Goal: Task Accomplishment & Management: Manage account settings

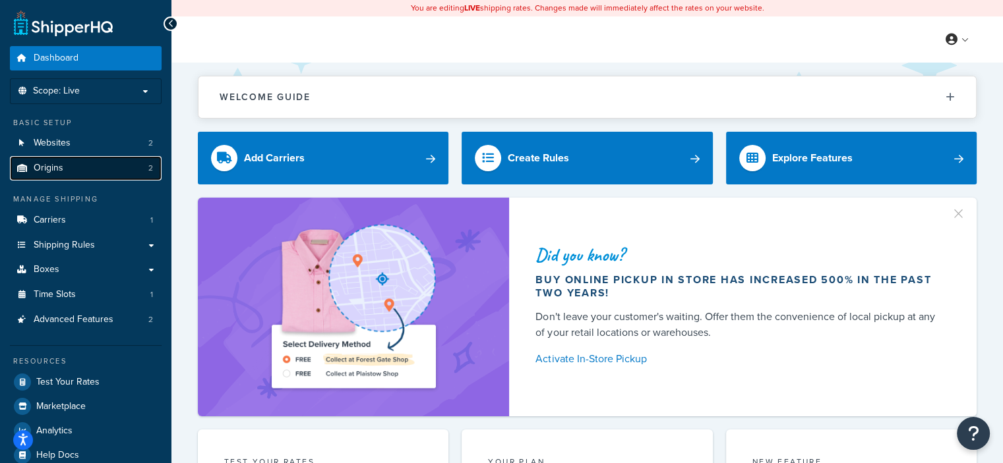
click at [139, 163] on link "Origins 2" at bounding box center [86, 168] width 152 height 24
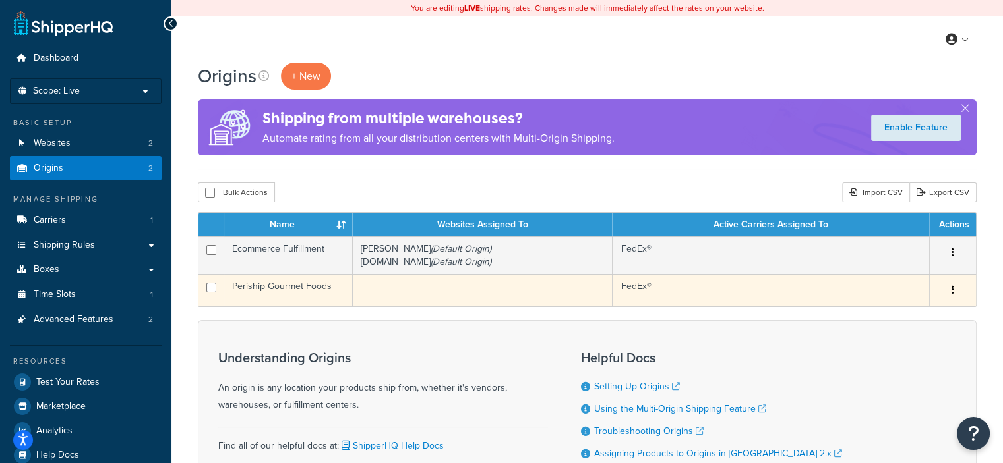
click at [314, 285] on td "Periship Gourmet Foods" at bounding box center [288, 290] width 129 height 32
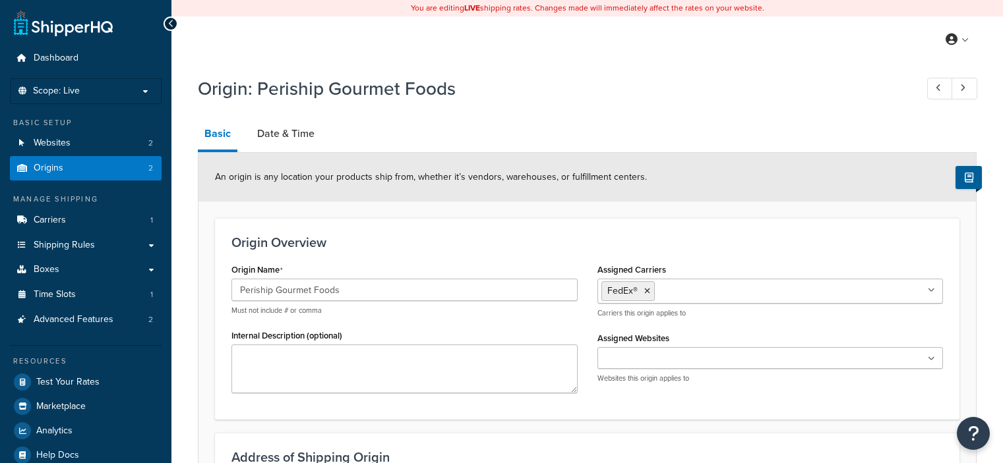
select select "7"
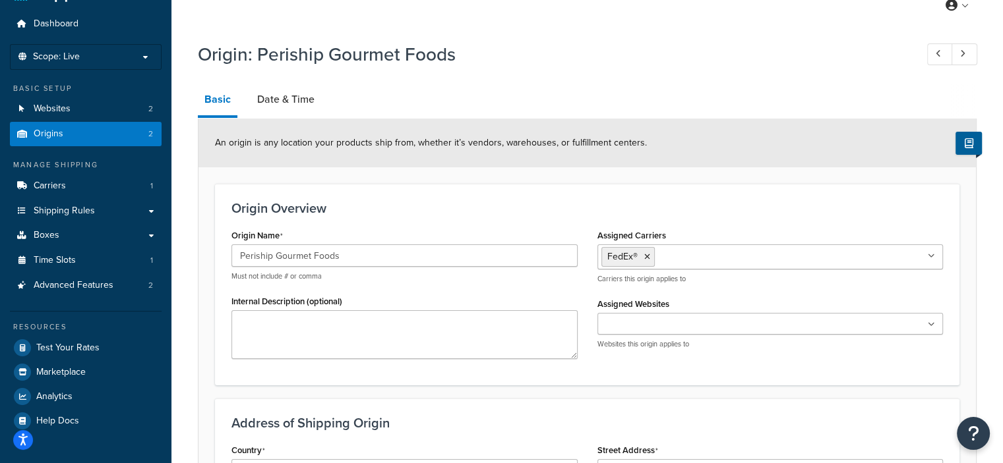
scroll to position [37, 0]
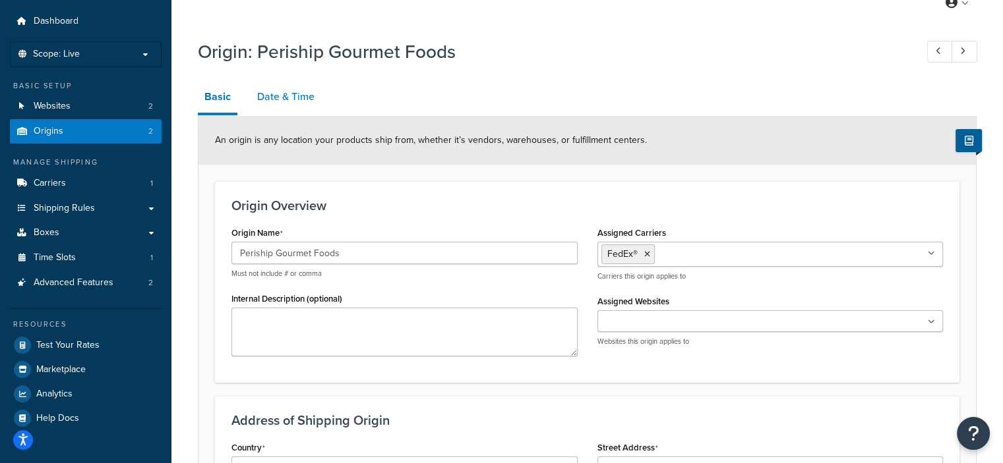
click at [279, 98] on link "Date & Time" at bounding box center [285, 97] width 71 height 32
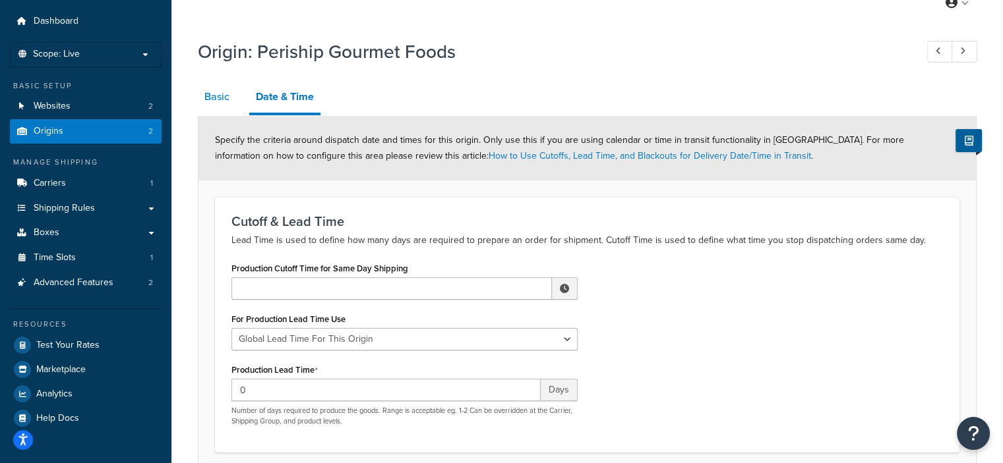
click at [224, 102] on link "Basic" at bounding box center [217, 97] width 38 height 32
select select "7"
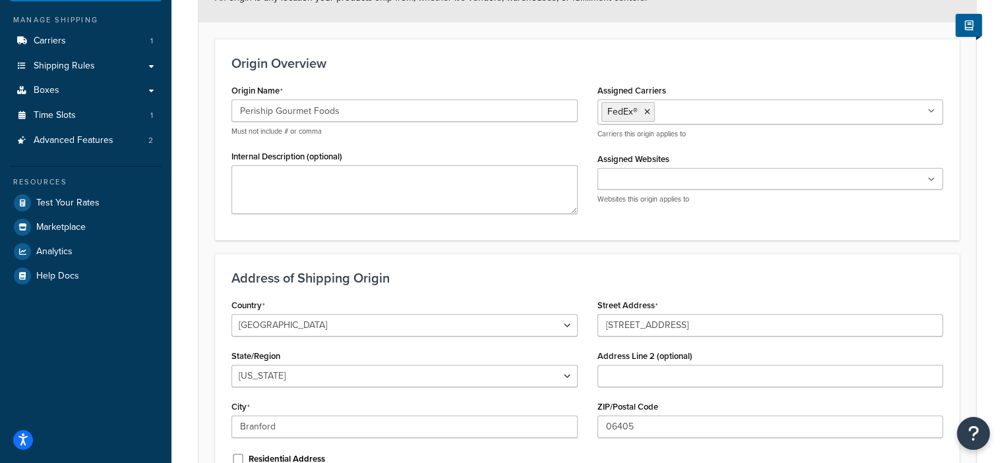
scroll to position [203, 0]
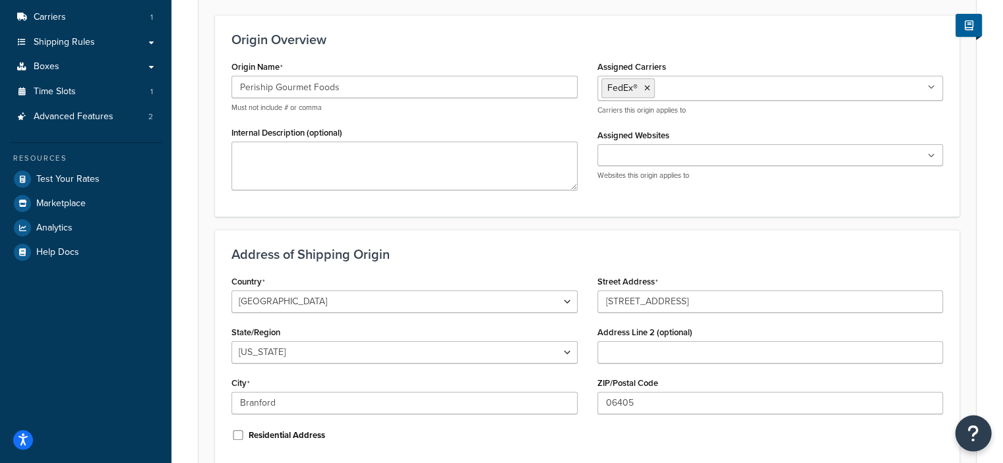
click at [987, 429] on button "Open Resource Center" at bounding box center [973, 434] width 36 height 36
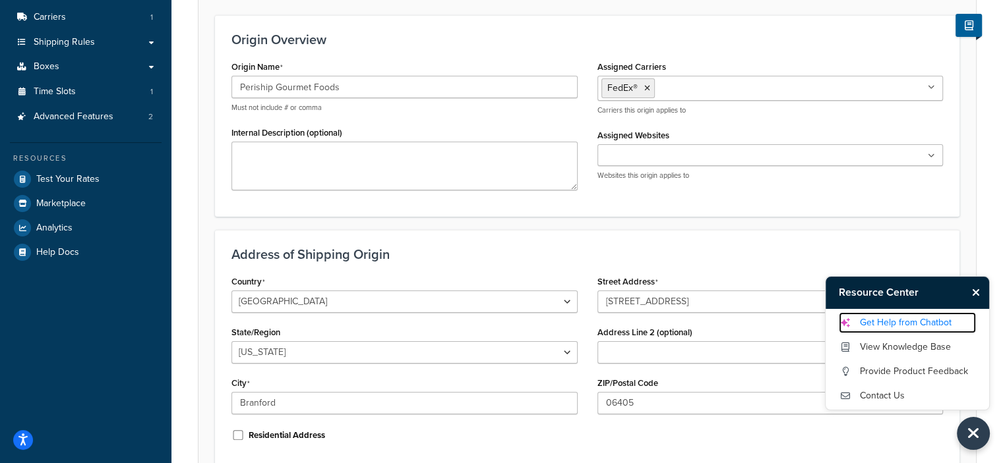
click at [954, 322] on link "Get Help from Chatbot" at bounding box center [906, 322] width 137 height 21
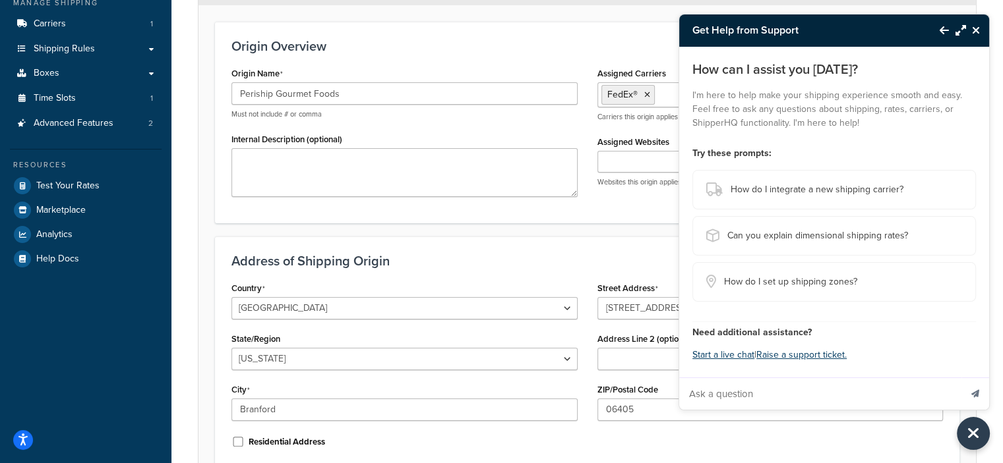
scroll to position [195, 0]
click at [736, 358] on button "Start a live chat" at bounding box center [723, 355] width 62 height 18
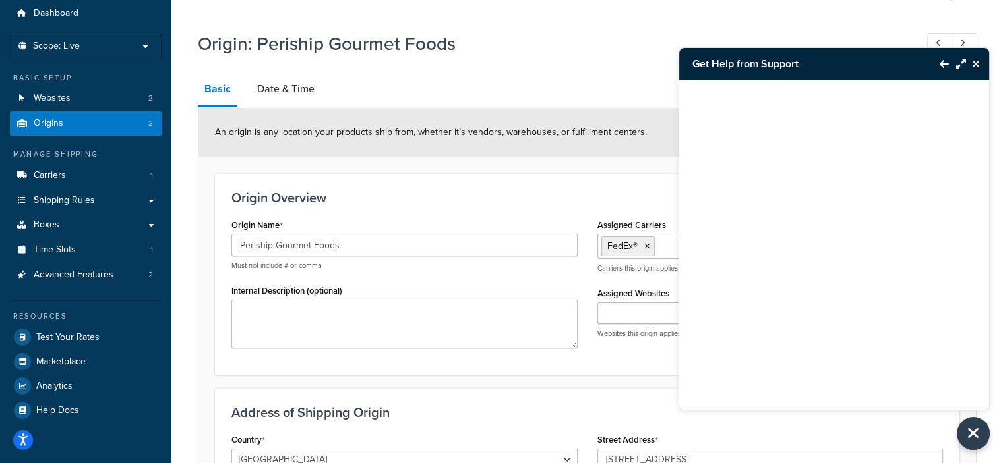
scroll to position [63, 0]
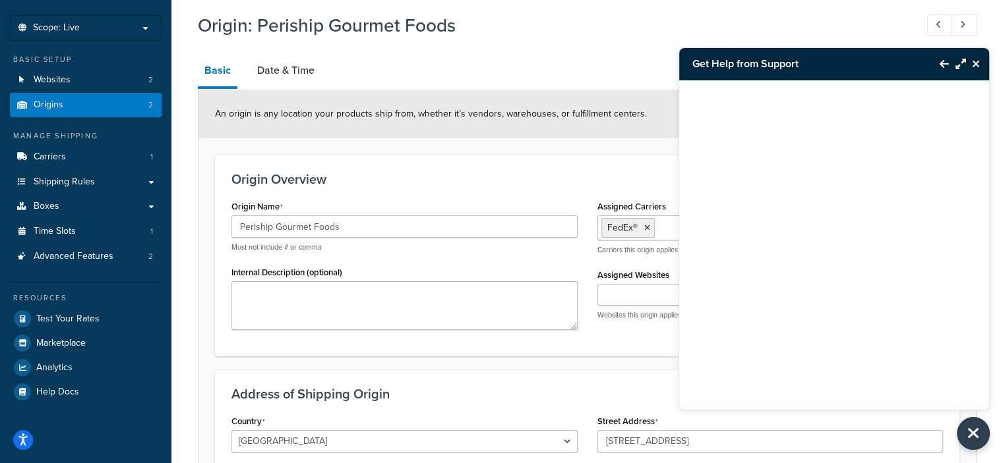
drag, startPoint x: 500, startPoint y: 461, endPoint x: 501, endPoint y: 453, distance: 8.0
click at [506, 356] on form "An origin is any location your products ship from, whether it’s vendors, wareho…" at bounding box center [586, 377] width 777 height 574
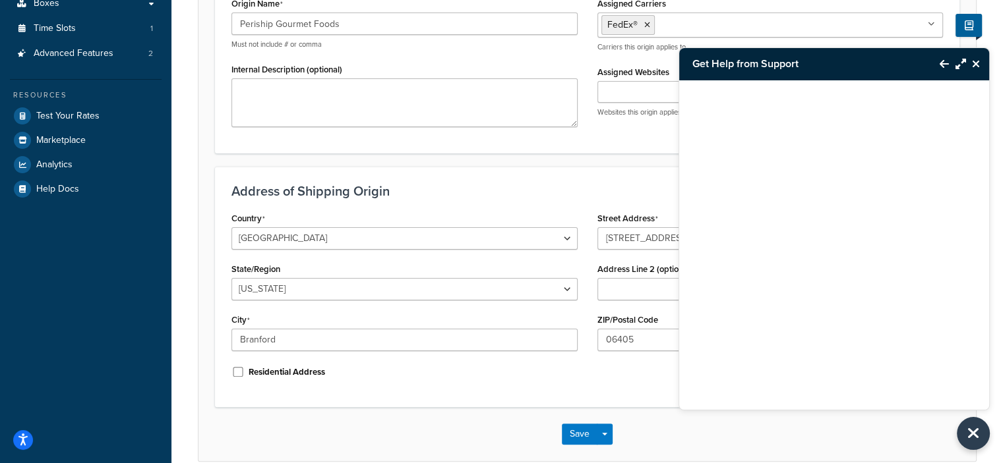
scroll to position [0, 0]
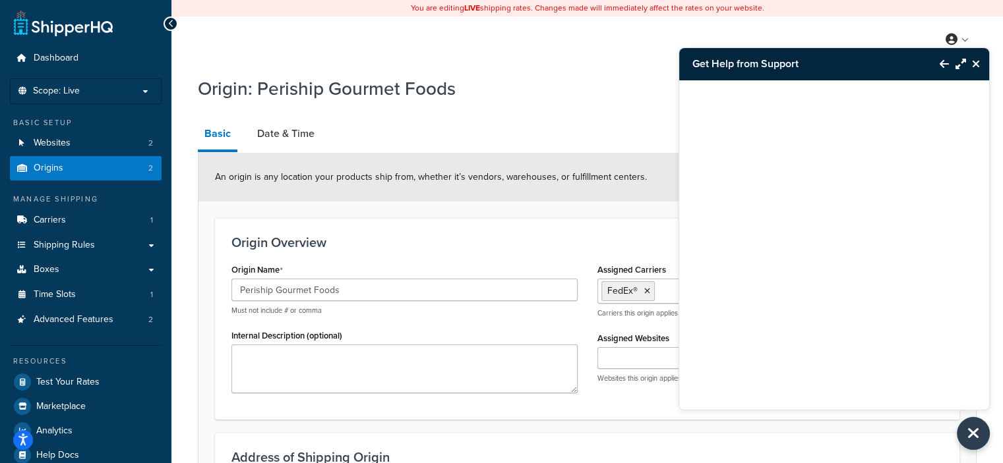
click at [493, 105] on div "Origin: Periship Gourmet Foods" at bounding box center [587, 90] width 778 height 42
click at [347, 405] on div "Origin Overview Origin Name Periship Gourmet Foods Must not include # or comma …" at bounding box center [587, 318] width 744 height 201
click at [171, 23] on icon at bounding box center [171, 23] width 6 height 9
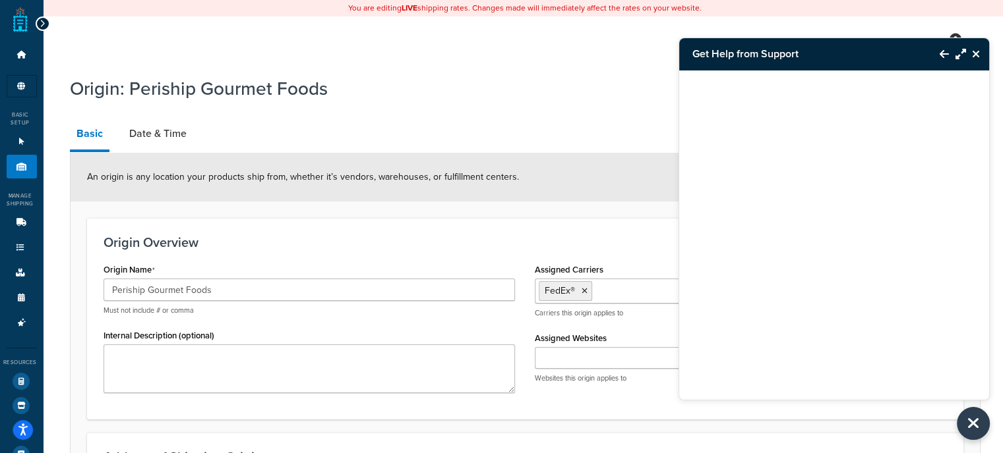
click at [42, 24] on icon at bounding box center [43, 23] width 6 height 9
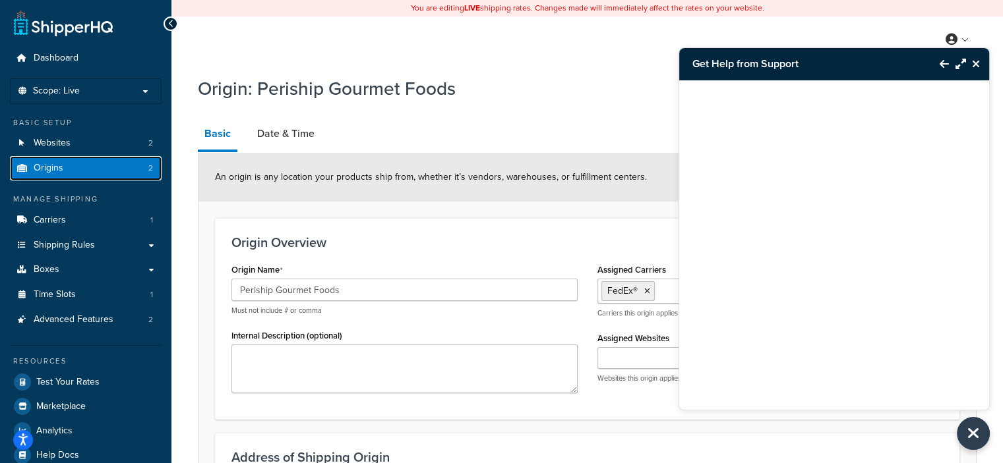
click at [98, 179] on link "Origins 2" at bounding box center [86, 168] width 152 height 24
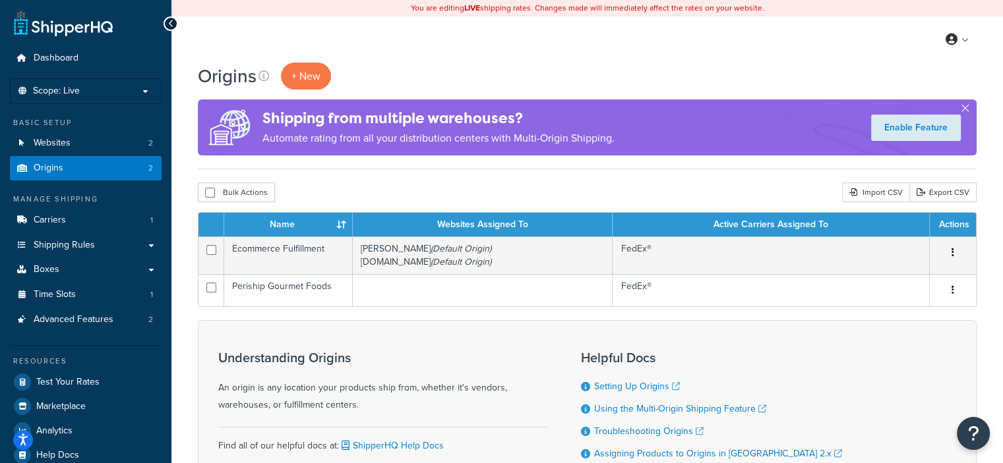
click at [513, 426] on div "Understanding Origins An origin is any location your products ship from, whethe…" at bounding box center [383, 408] width 330 height 134
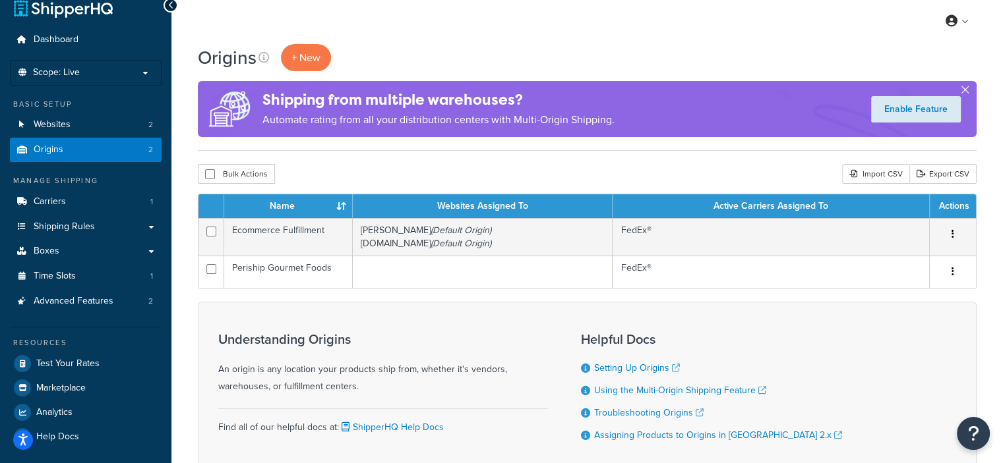
scroll to position [20, 0]
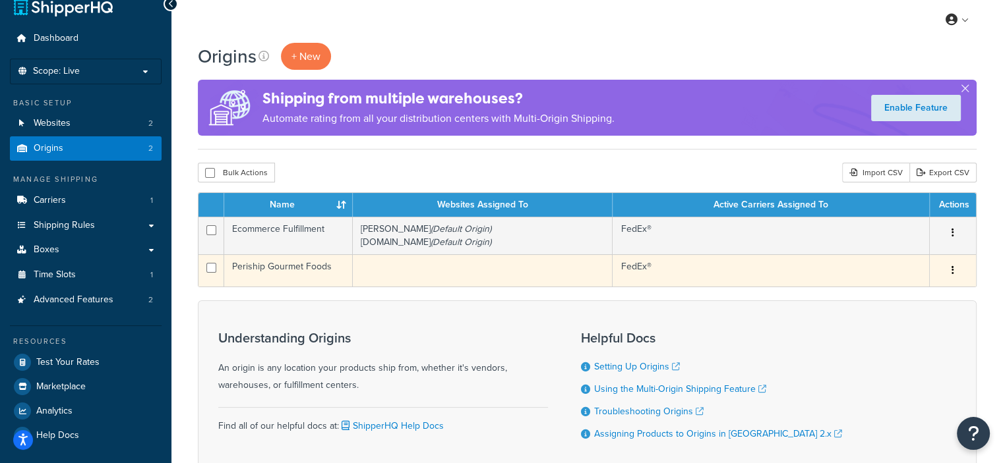
click at [285, 267] on td "Periship Gourmet Foods" at bounding box center [288, 270] width 129 height 32
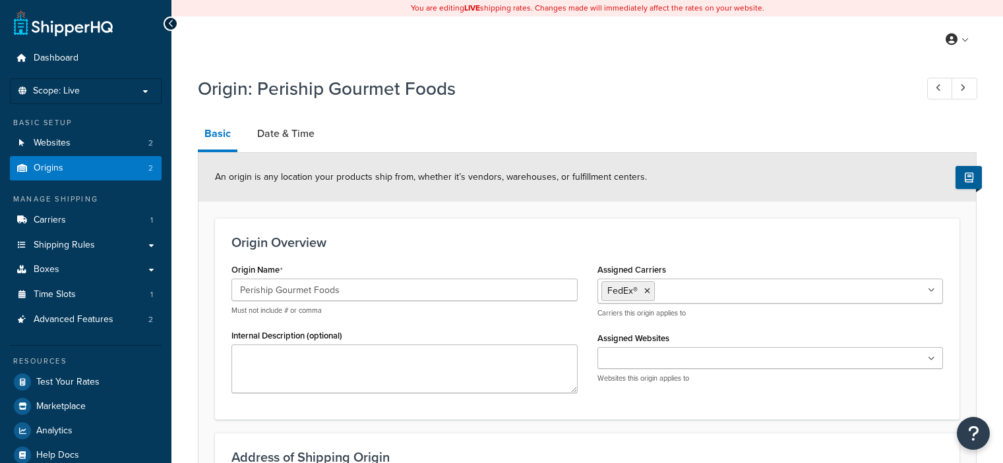
select select "7"
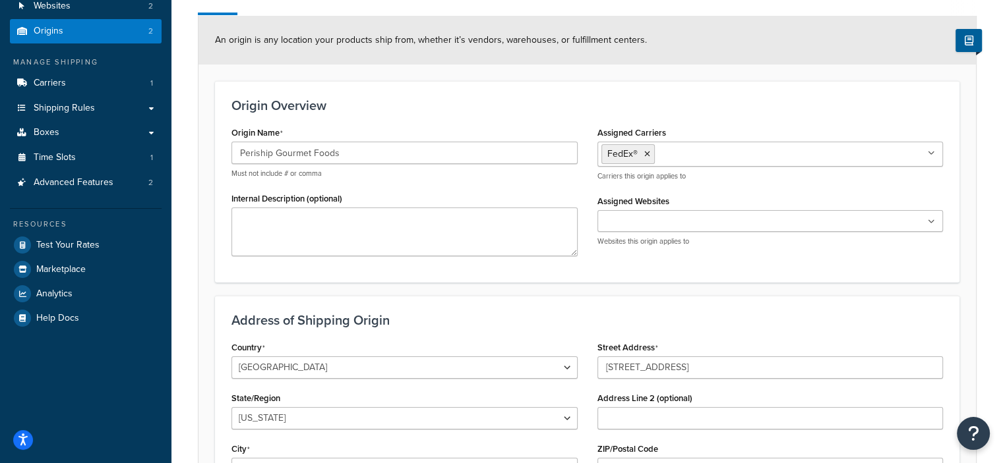
scroll to position [33, 0]
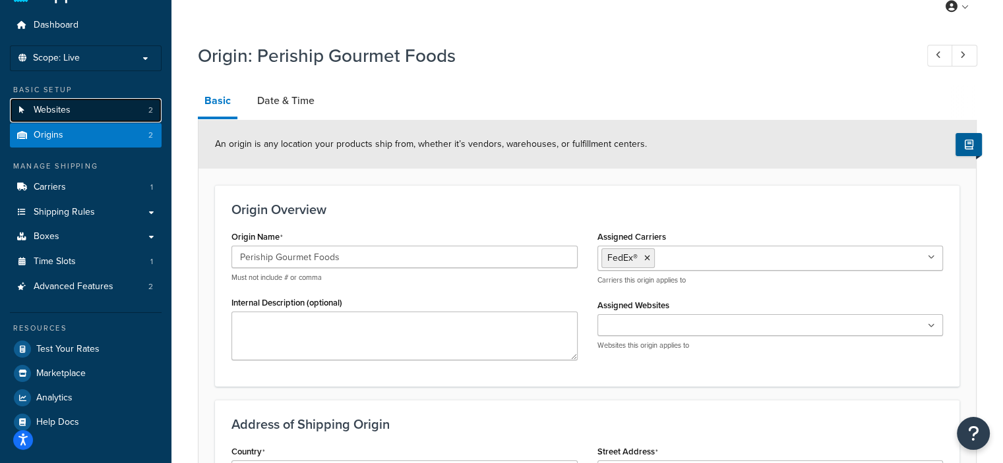
click at [94, 111] on link "Websites 2" at bounding box center [86, 110] width 152 height 24
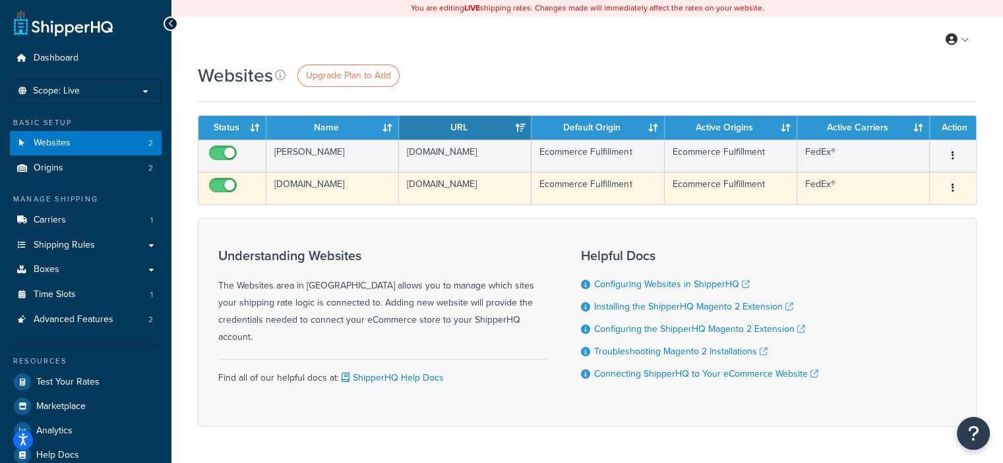
click at [963, 191] on div "Edit [GEOGRAPHIC_DATA]" at bounding box center [952, 188] width 30 height 21
click at [952, 187] on icon "button" at bounding box center [952, 187] width 3 height 9
click at [892, 214] on link "Edit" at bounding box center [899, 213] width 104 height 27
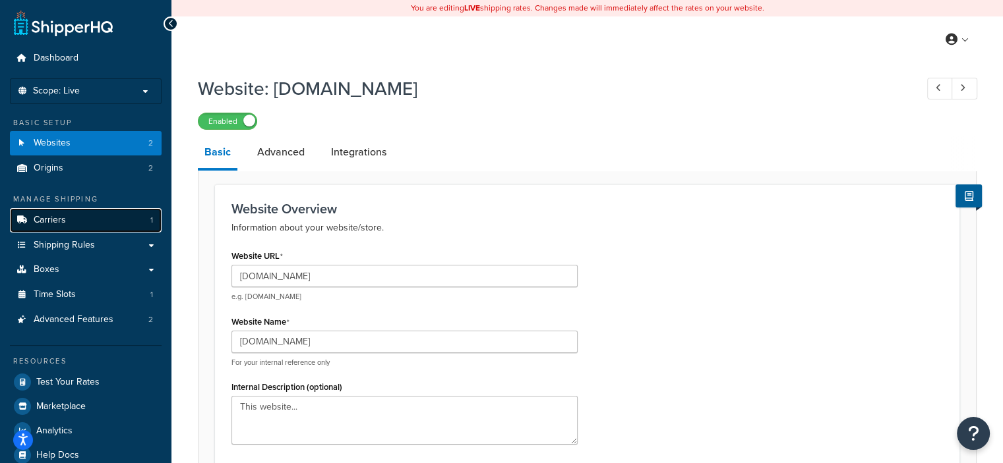
click at [100, 226] on link "Carriers 1" at bounding box center [86, 220] width 152 height 24
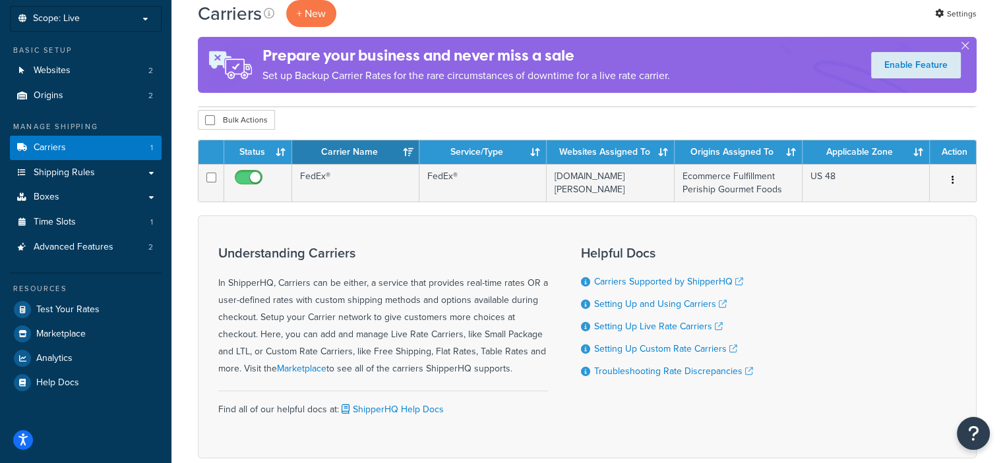
scroll to position [71, 0]
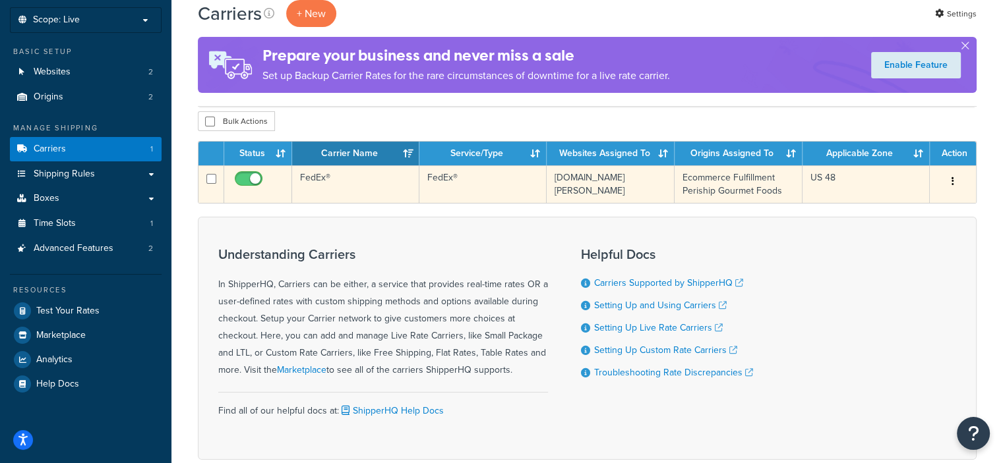
click at [950, 181] on button "button" at bounding box center [952, 181] width 18 height 21
click at [894, 207] on link "Edit" at bounding box center [899, 207] width 104 height 27
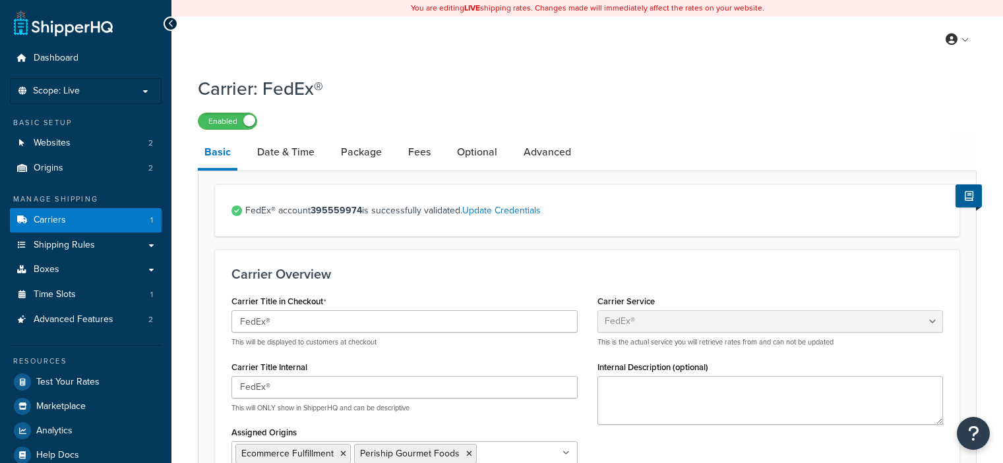
select select "fedEx"
select select "REGULAR_PICKUP"
select select "YOUR_PACKAGING"
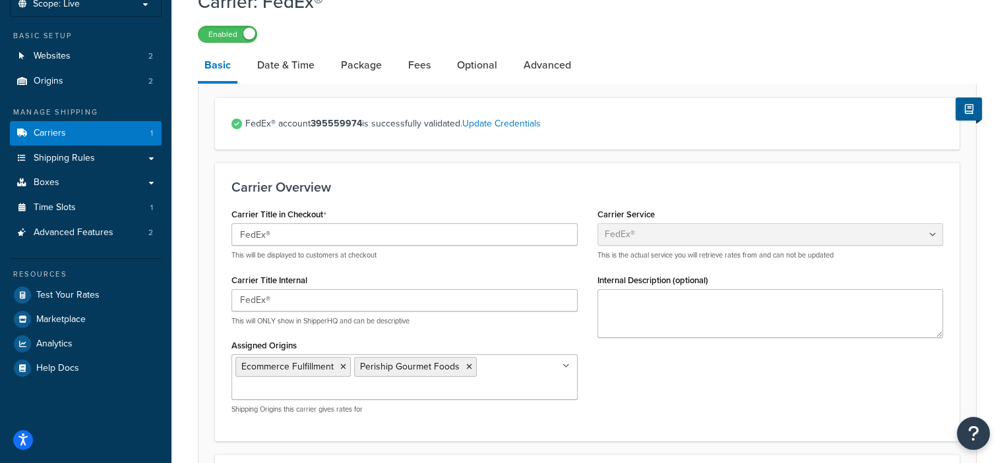
scroll to position [87, 0]
click at [94, 84] on link "Origins 2" at bounding box center [86, 81] width 152 height 24
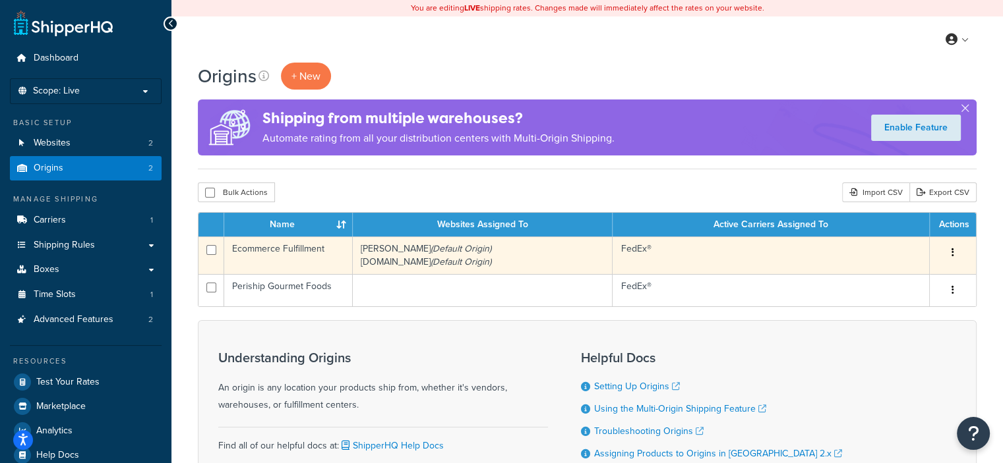
click at [954, 253] on button "button" at bounding box center [952, 253] width 18 height 21
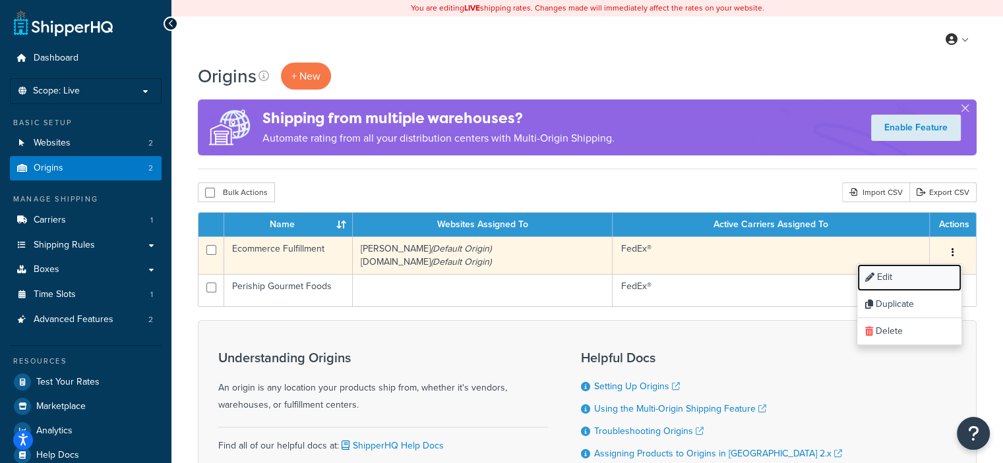
click at [920, 276] on link "Edit" at bounding box center [909, 277] width 104 height 27
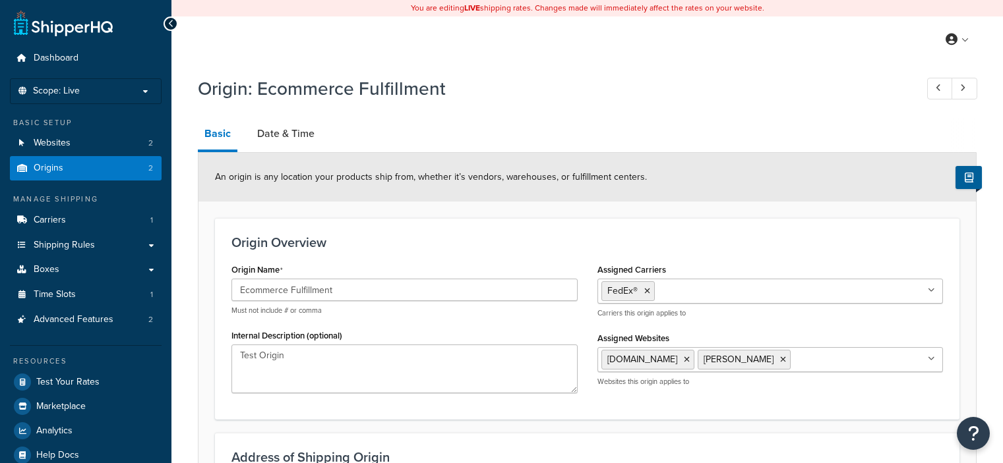
select select "10"
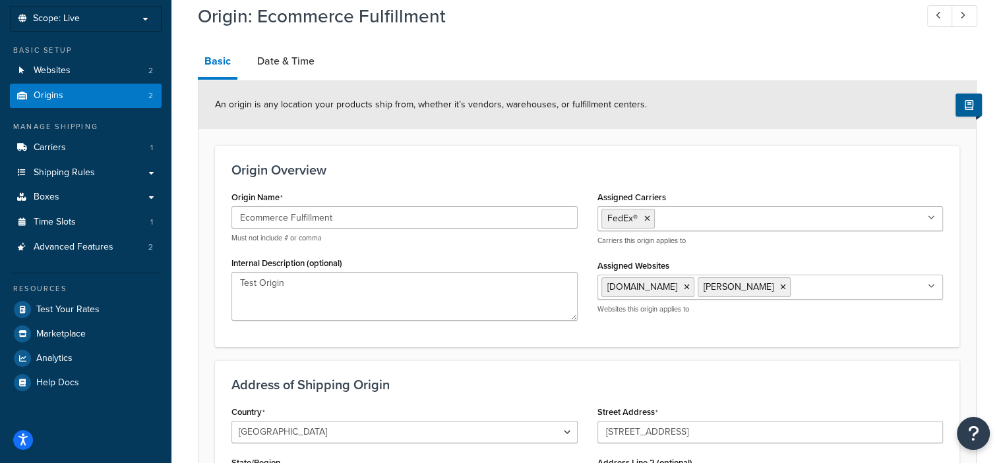
scroll to position [38, 0]
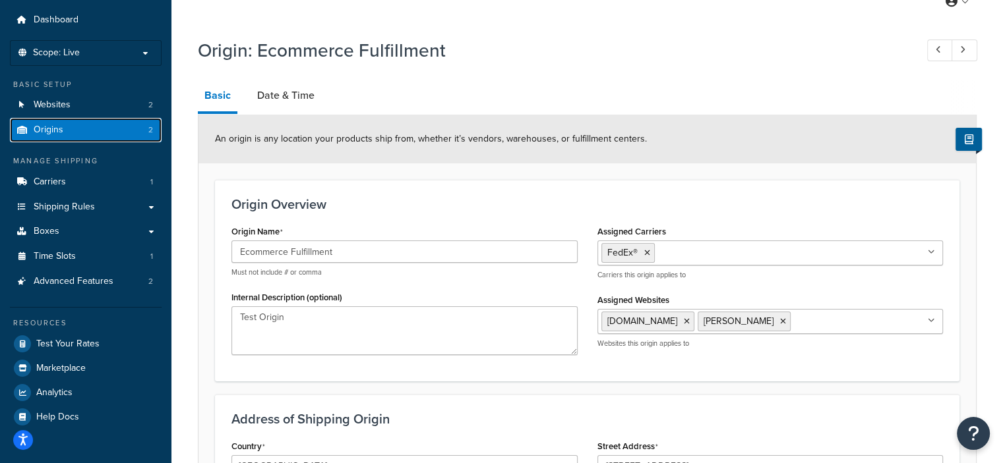
click at [90, 118] on link "Origins 2" at bounding box center [86, 130] width 152 height 24
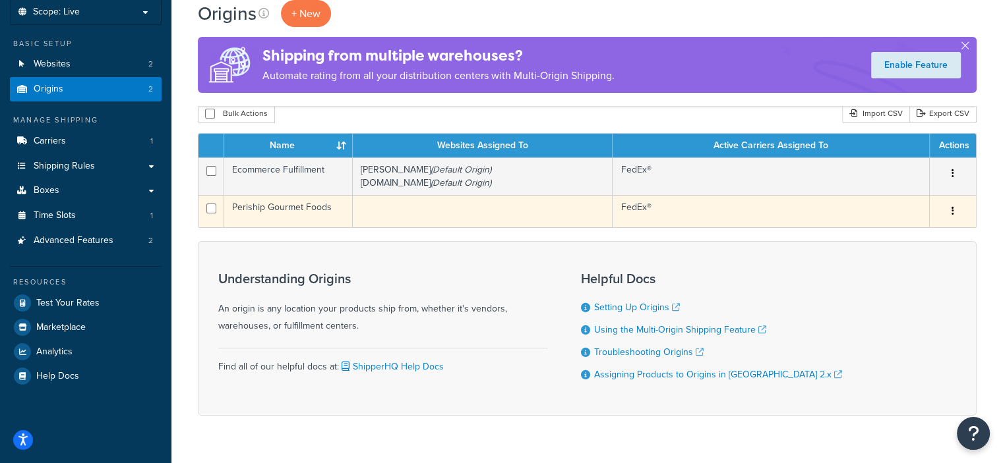
scroll to position [104, 0]
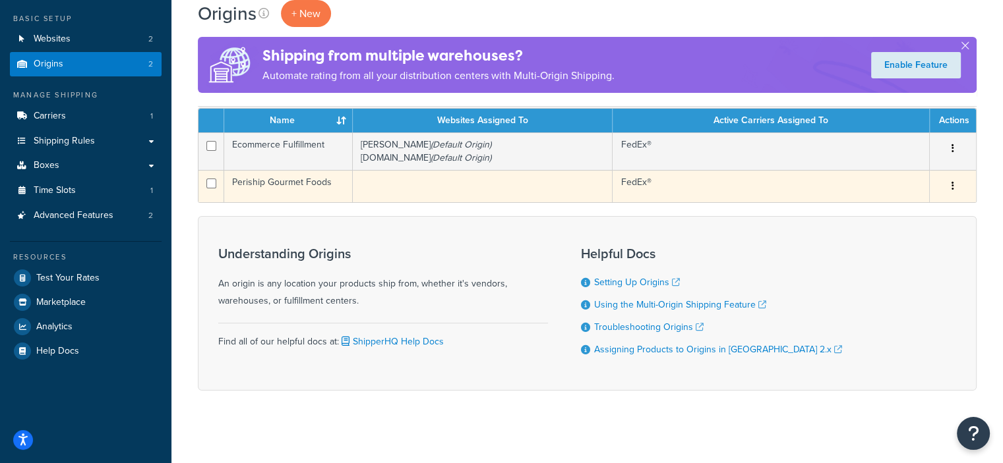
click at [950, 189] on button "button" at bounding box center [952, 186] width 18 height 21
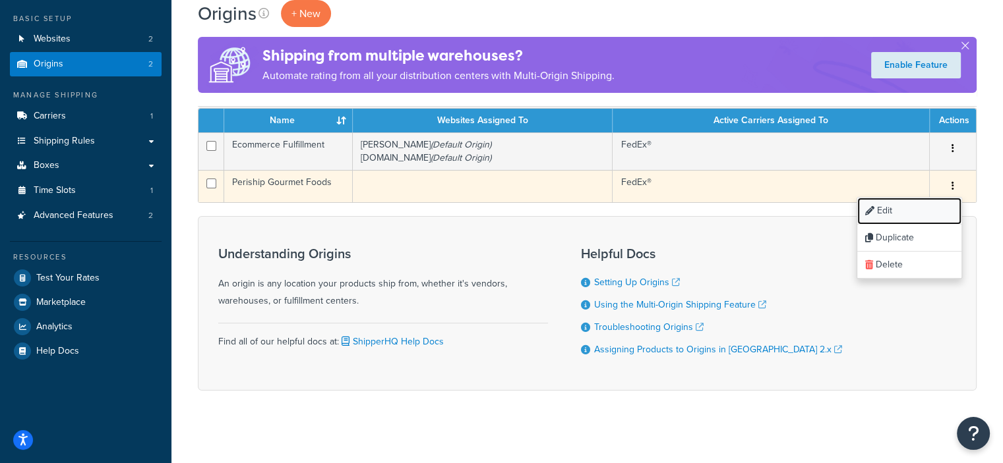
click at [889, 218] on link "Edit" at bounding box center [909, 211] width 104 height 27
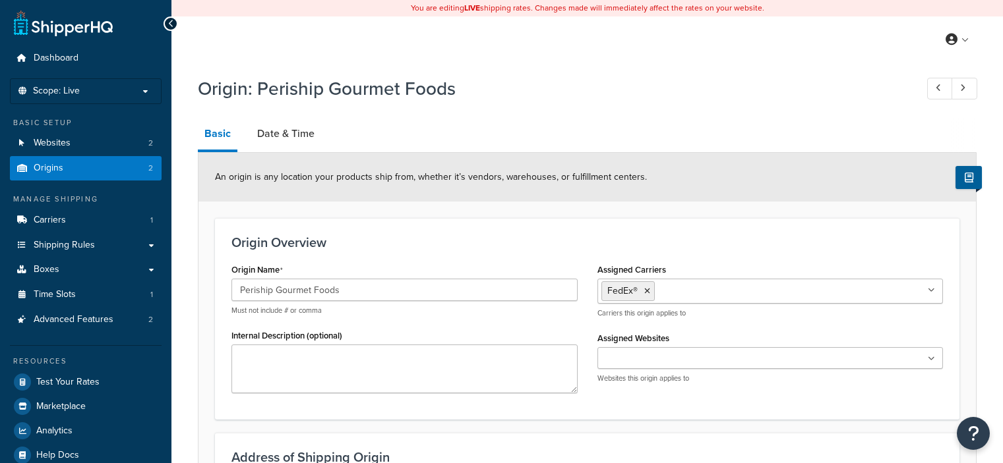
select select "7"
click at [293, 133] on link "Date & Time" at bounding box center [285, 134] width 71 height 32
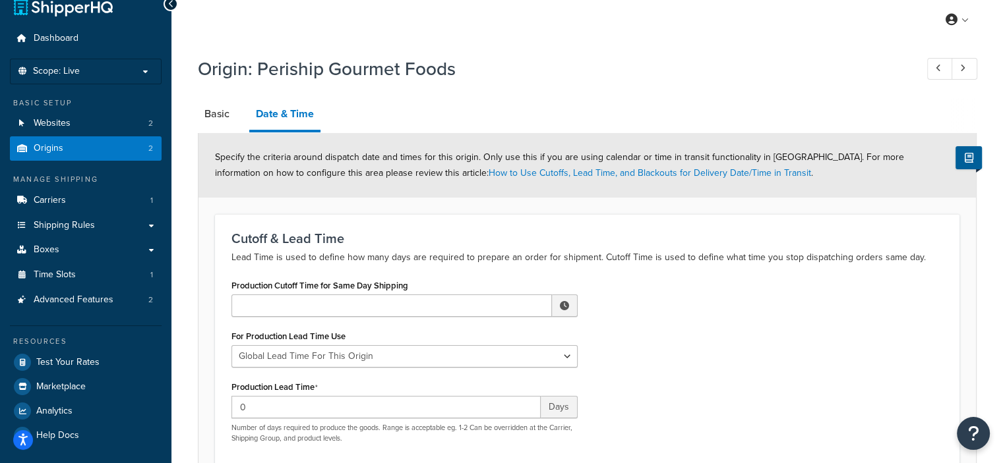
scroll to position [16, 0]
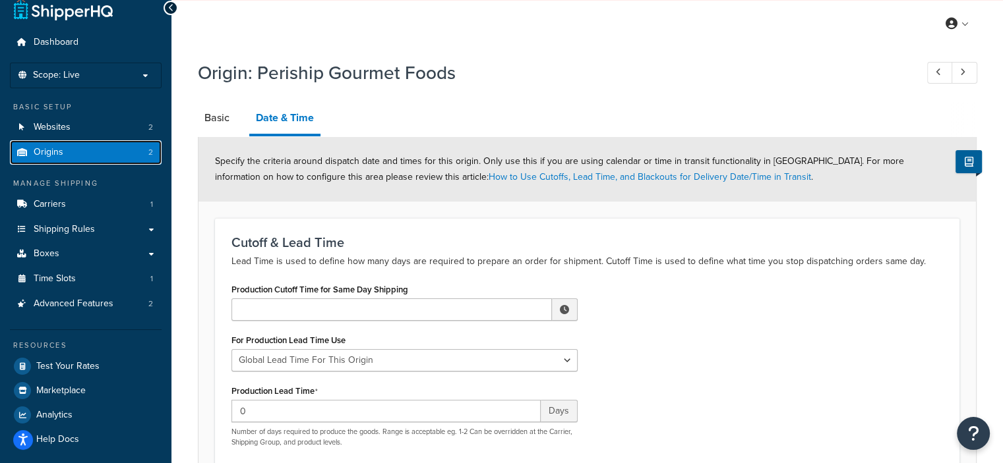
click at [85, 147] on link "Origins 2" at bounding box center [86, 152] width 152 height 24
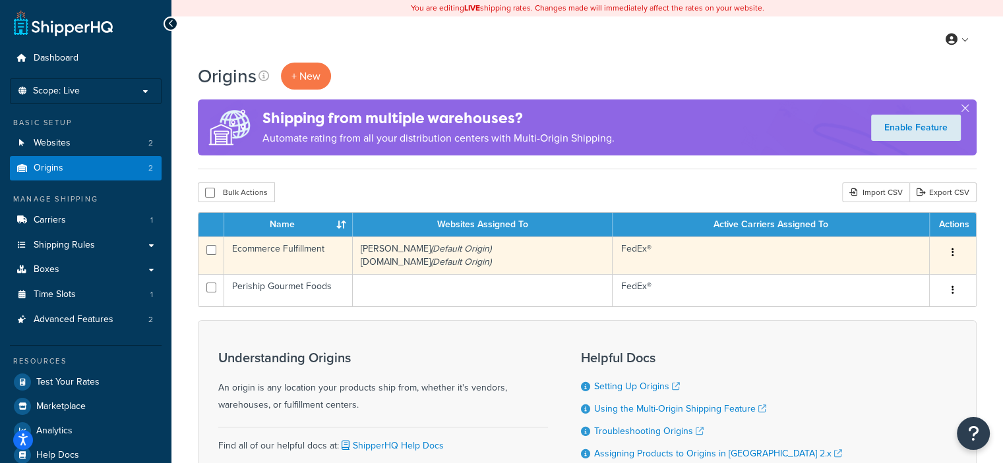
click at [277, 250] on td "Ecommerce Fulfillment" at bounding box center [288, 256] width 129 height 38
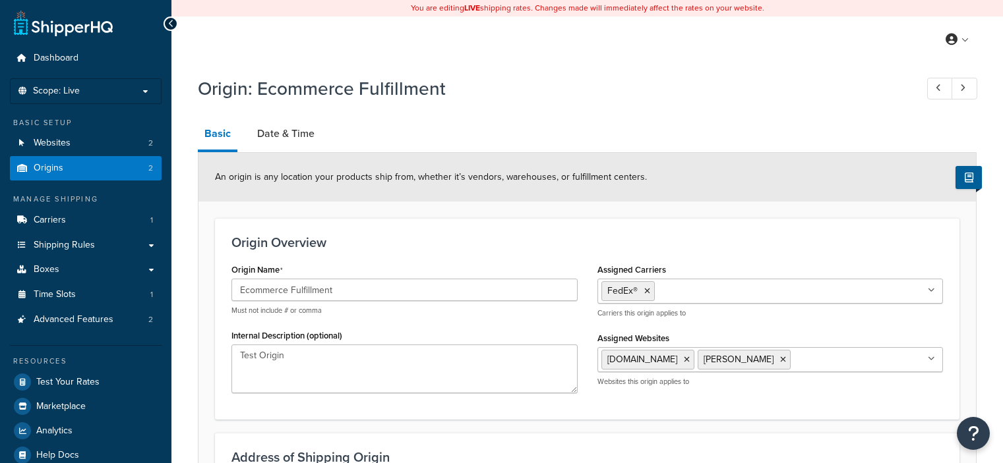
select select "10"
click at [282, 132] on link "Date & Time" at bounding box center [285, 134] width 71 height 32
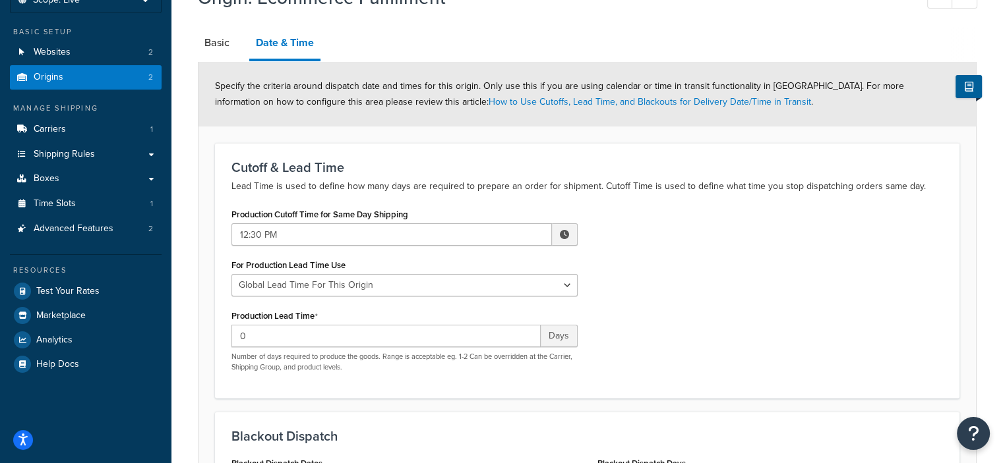
scroll to position [83, 0]
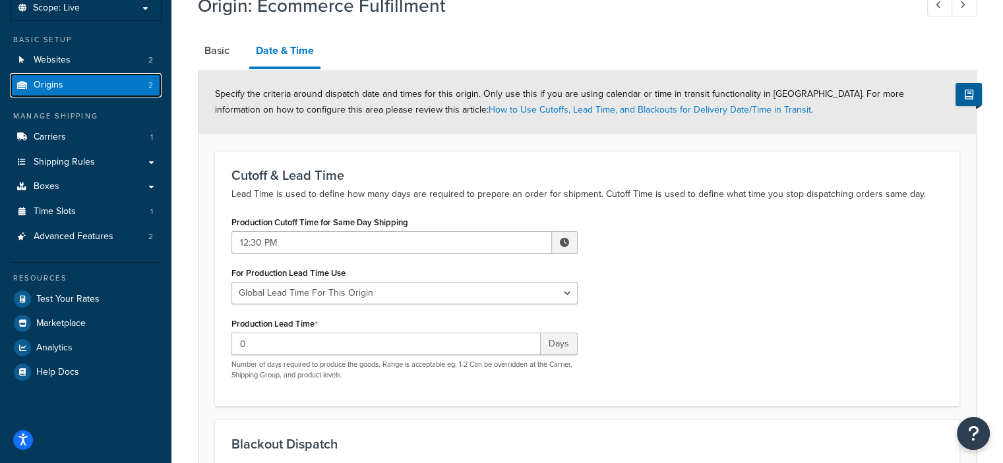
click at [74, 86] on link "Origins 2" at bounding box center [86, 85] width 152 height 24
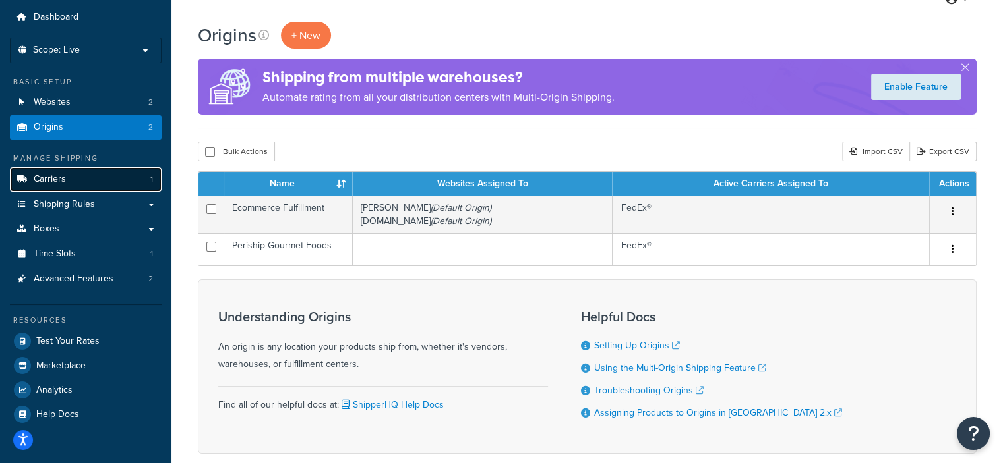
click at [137, 181] on link "Carriers 1" at bounding box center [86, 179] width 152 height 24
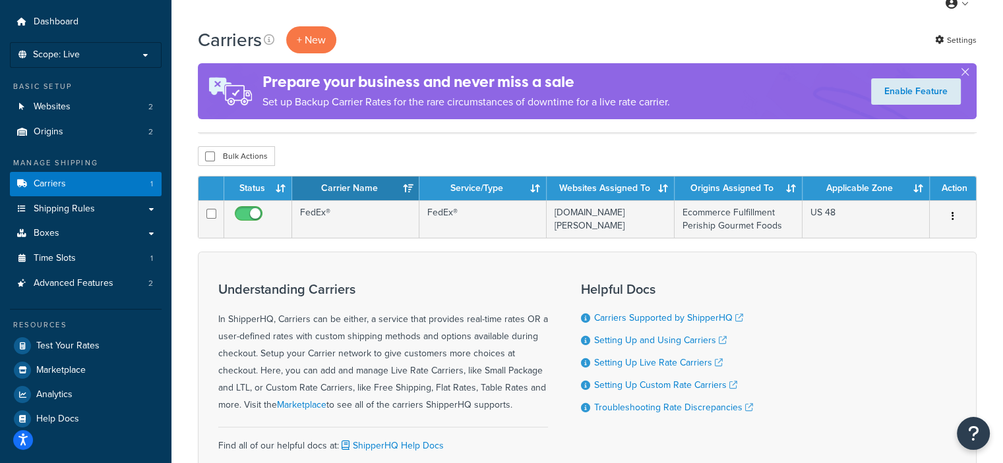
scroll to position [37, 0]
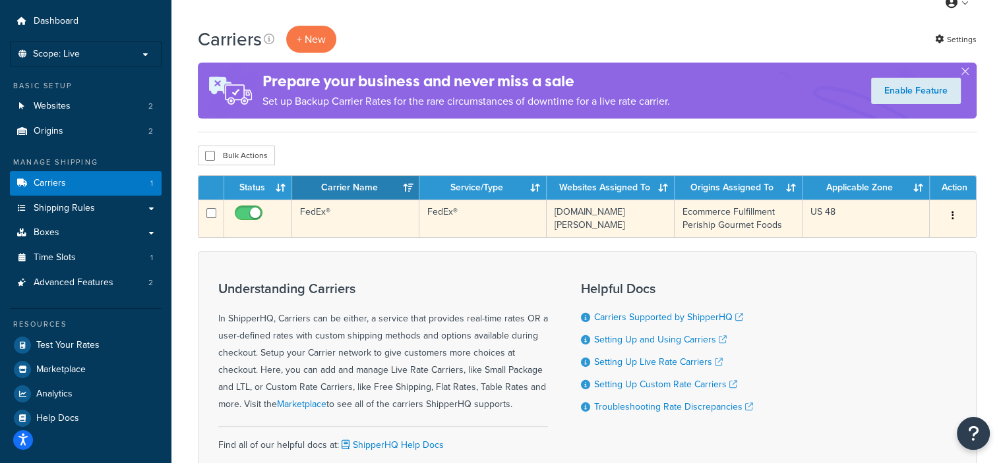
click at [952, 216] on icon "button" at bounding box center [952, 215] width 3 height 9
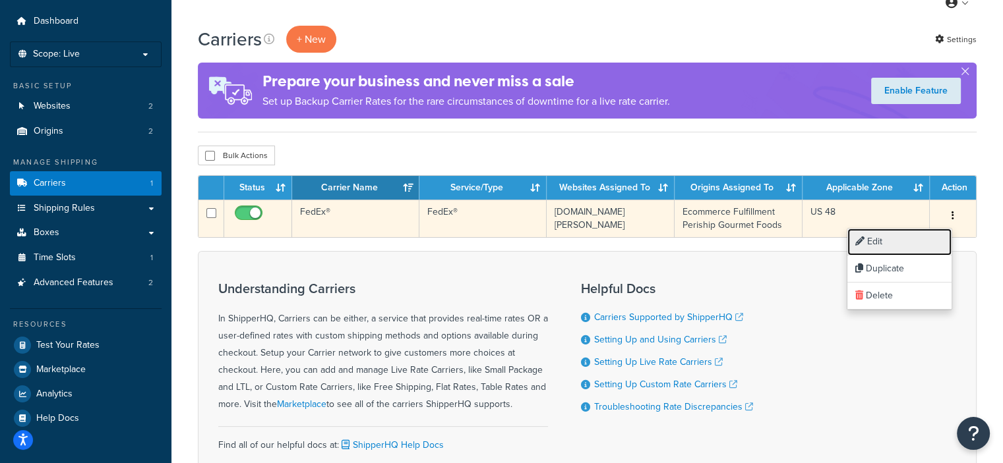
click at [873, 241] on link "Edit" at bounding box center [899, 242] width 104 height 27
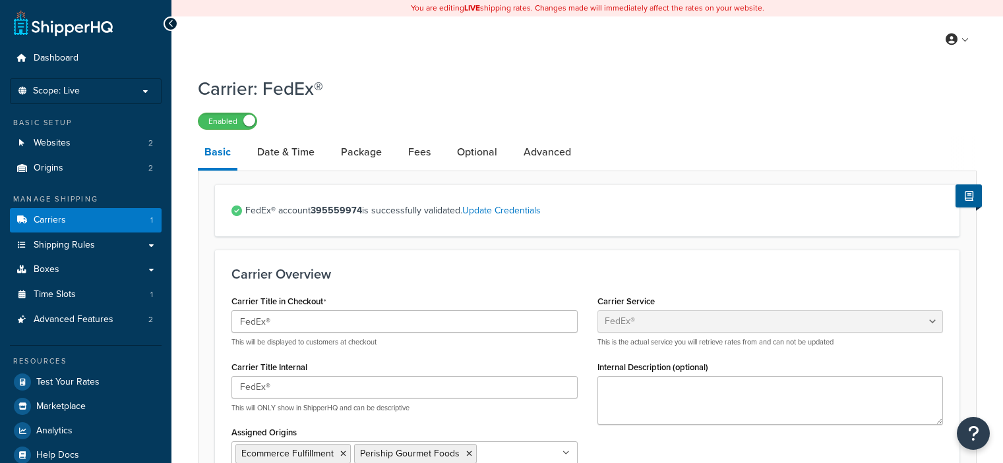
select select "fedEx"
select select "REGULAR_PICKUP"
select select "YOUR_PACKAGING"
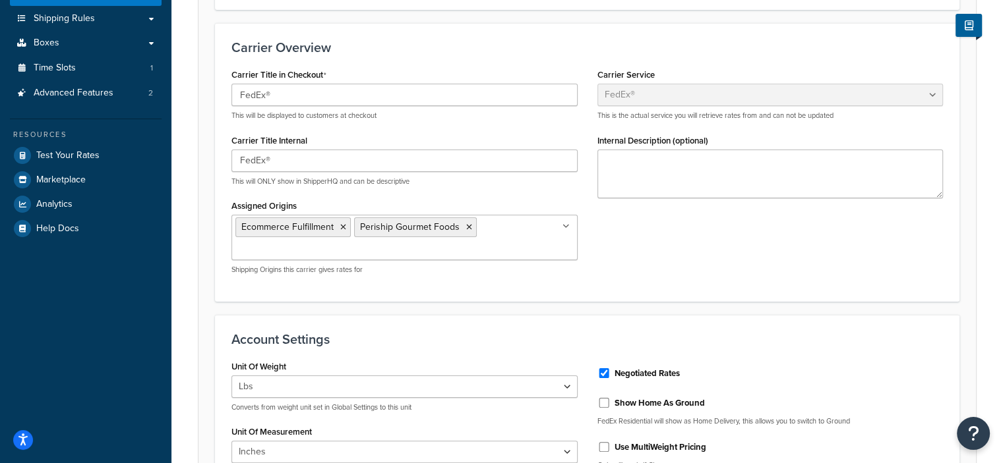
scroll to position [225, 0]
click at [466, 226] on icon at bounding box center [469, 229] width 6 height 8
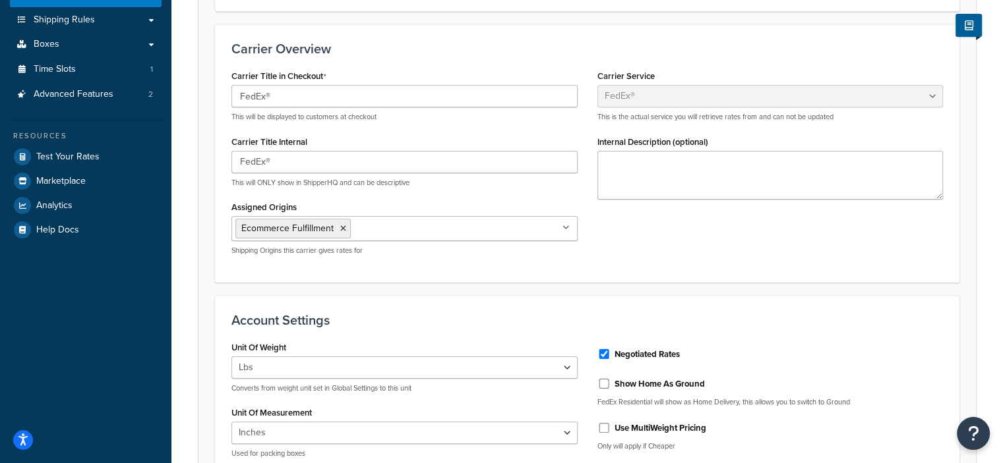
click at [636, 245] on div "Carrier Title in Checkout FedEx® This will be displayed to customers at checkou…" at bounding box center [586, 166] width 731 height 199
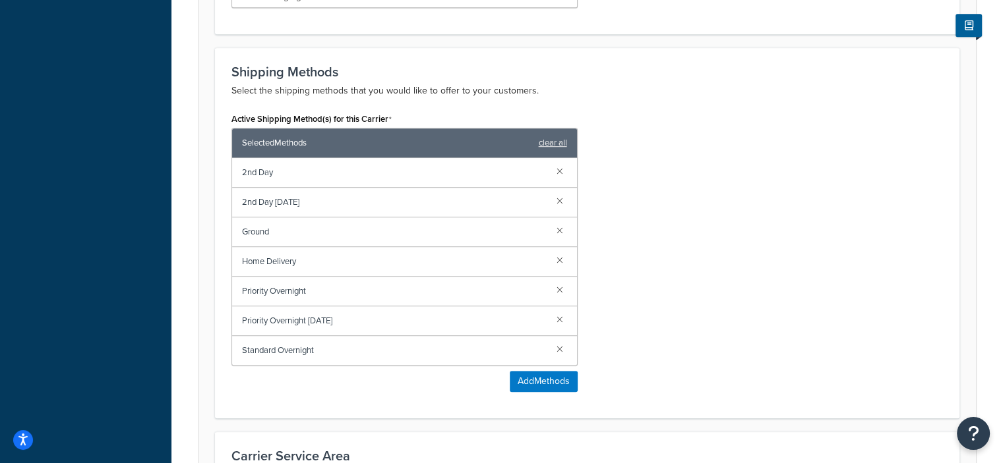
scroll to position [1001, 0]
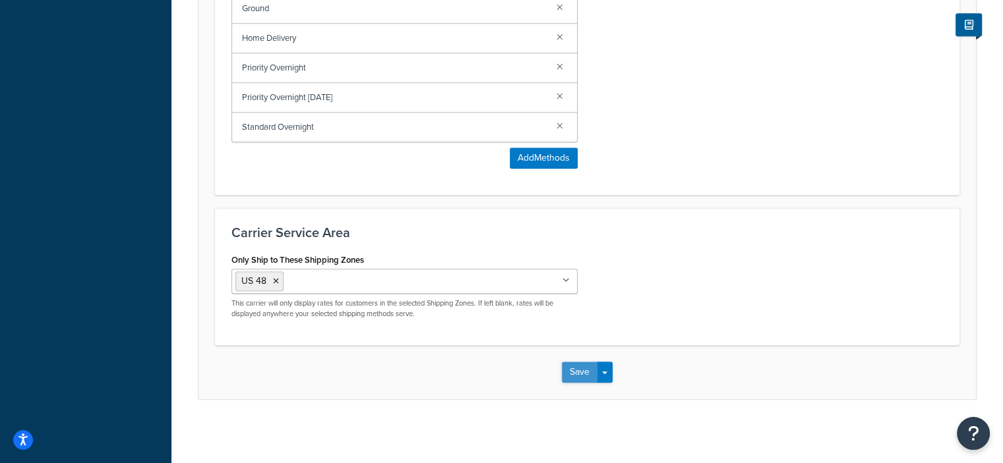
click at [578, 370] on button "Save" at bounding box center [580, 372] width 36 height 21
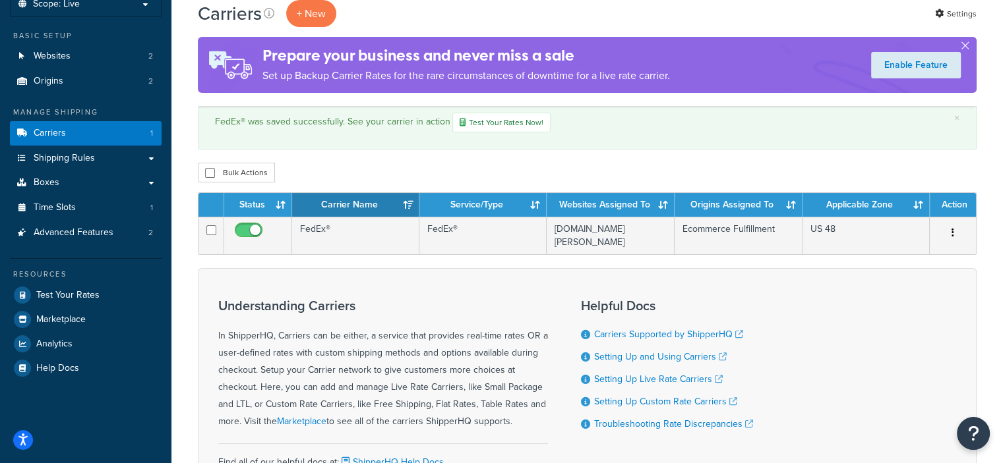
scroll to position [50, 0]
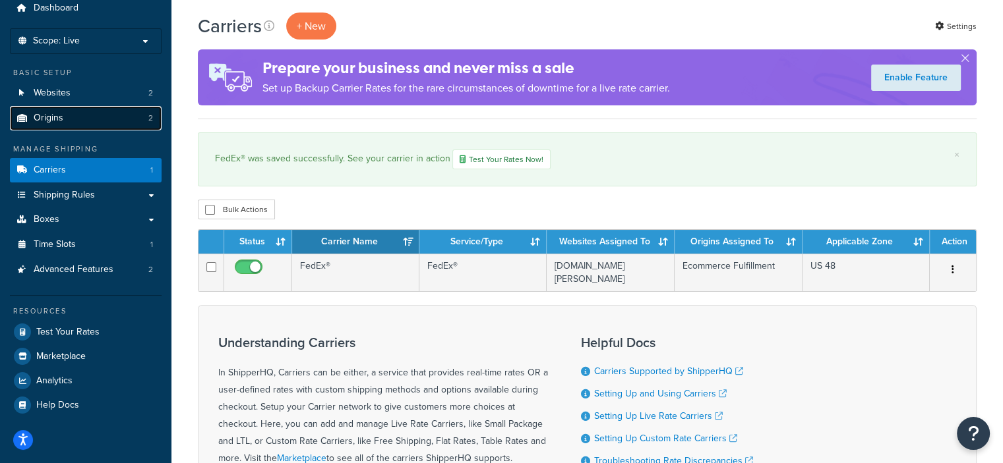
click at [82, 115] on link "Origins 2" at bounding box center [86, 118] width 152 height 24
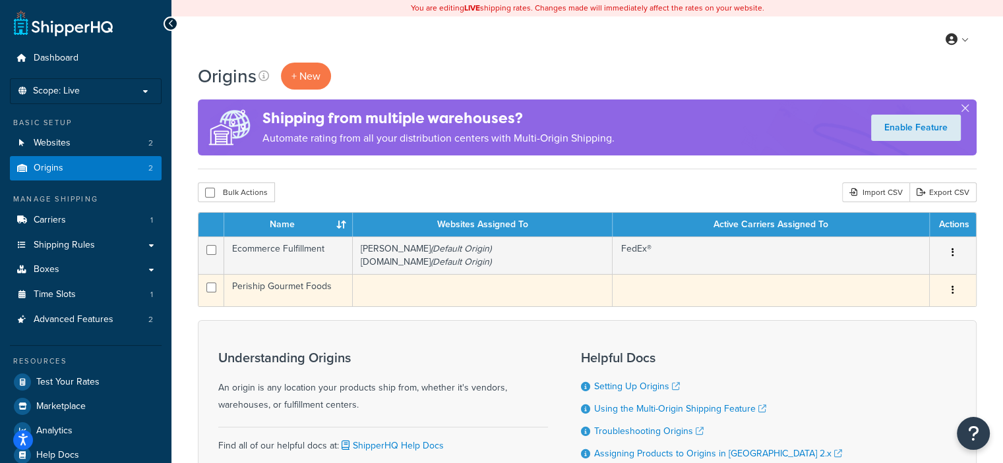
click at [949, 285] on button "button" at bounding box center [952, 290] width 18 height 21
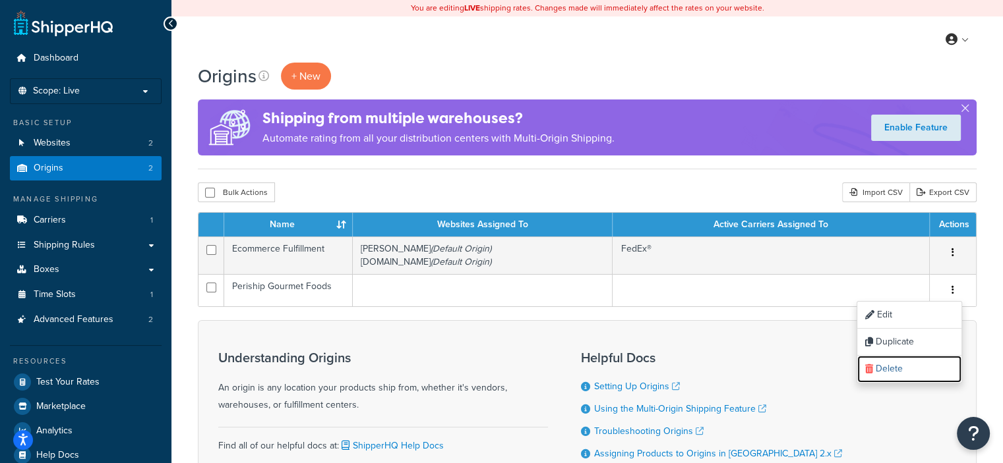
drag, startPoint x: 883, startPoint y: 372, endPoint x: 560, endPoint y: 51, distance: 455.4
click at [883, 372] on link "Delete" at bounding box center [909, 369] width 104 height 27
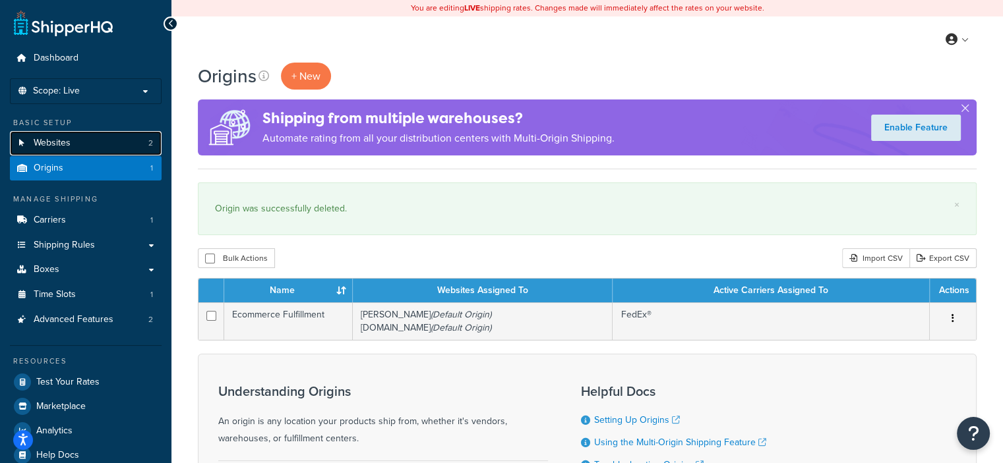
click at [63, 152] on link "Websites 2" at bounding box center [86, 143] width 152 height 24
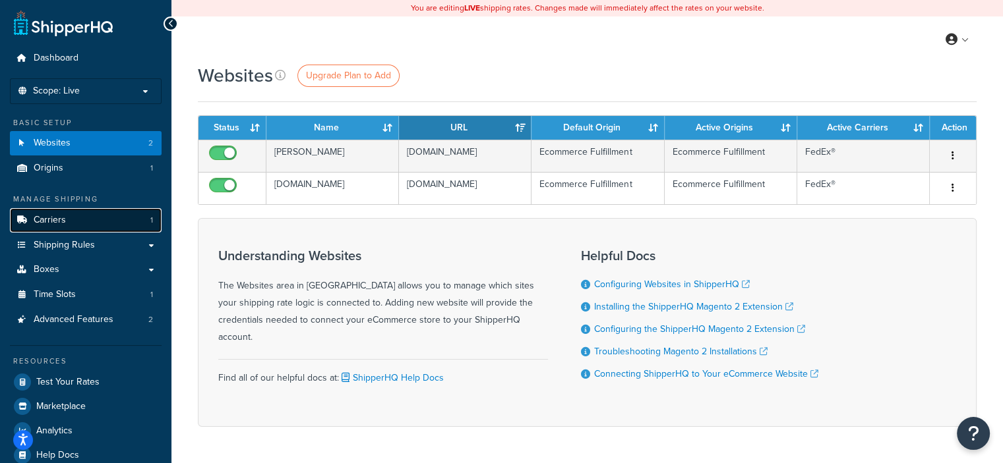
click at [79, 225] on link "Carriers 1" at bounding box center [86, 220] width 152 height 24
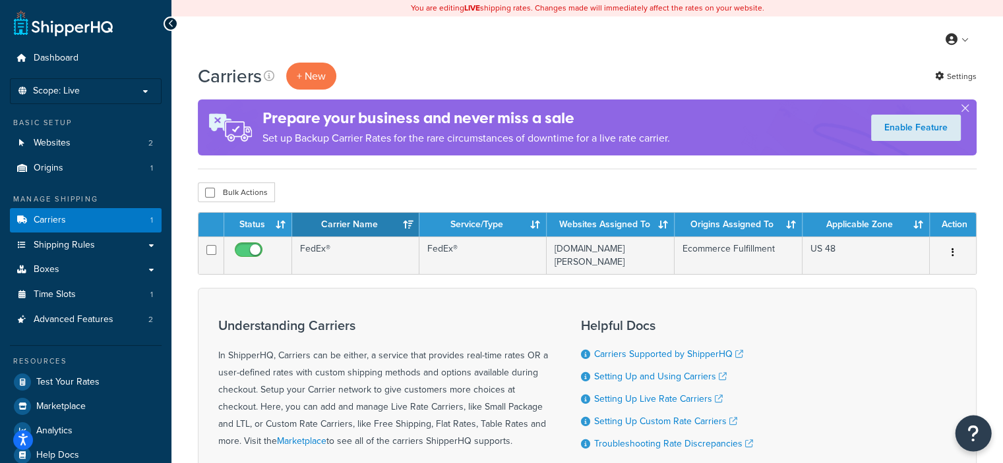
click at [980, 434] on button "Open Resource Center" at bounding box center [973, 434] width 36 height 36
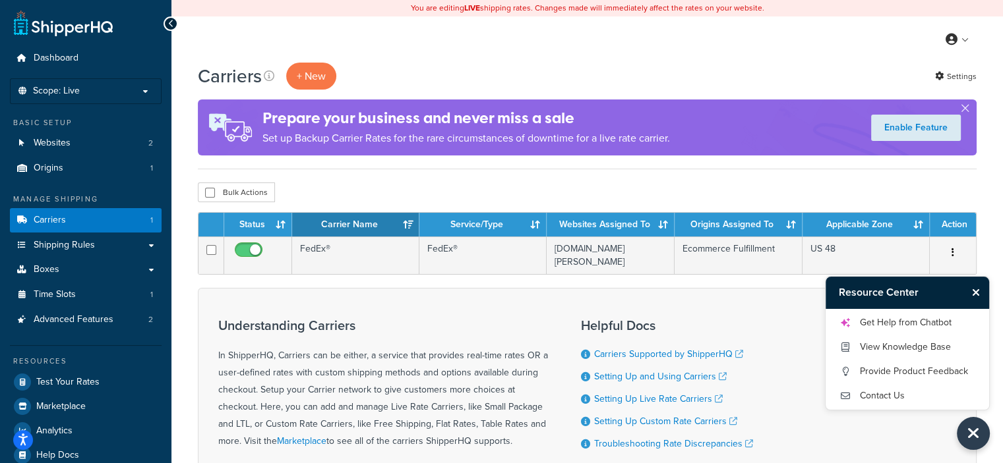
click at [875, 438] on div "Understanding Carriers In ShipperHQ, Carriers can be either, a service that pro…" at bounding box center [587, 409] width 778 height 243
click at [979, 286] on button "Close Resource Center" at bounding box center [977, 293] width 23 height 16
